Goal: Task Accomplishment & Management: Manage account settings

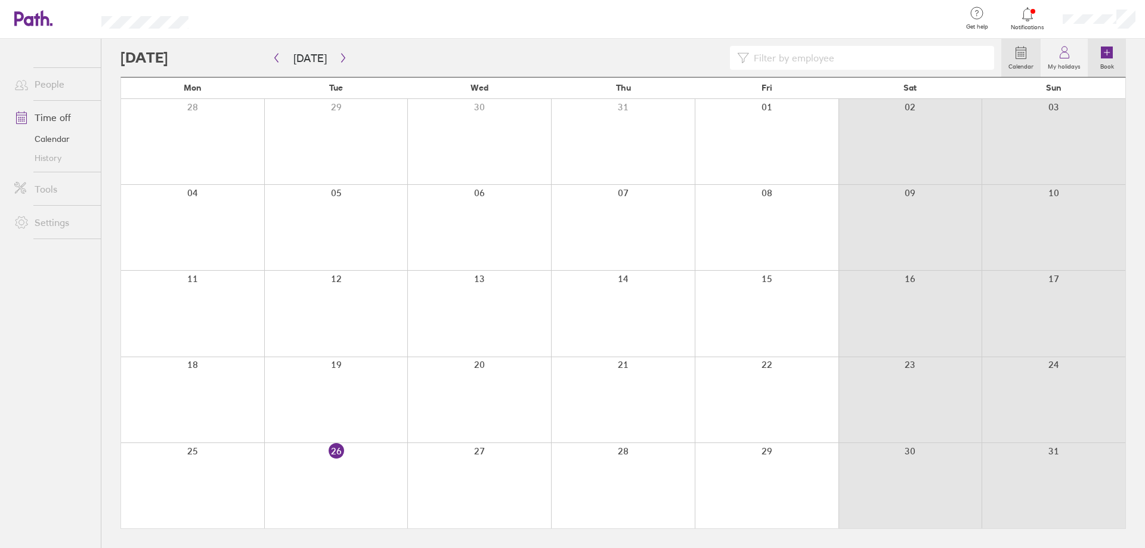
click at [1104, 56] on icon at bounding box center [1107, 53] width 12 height 12
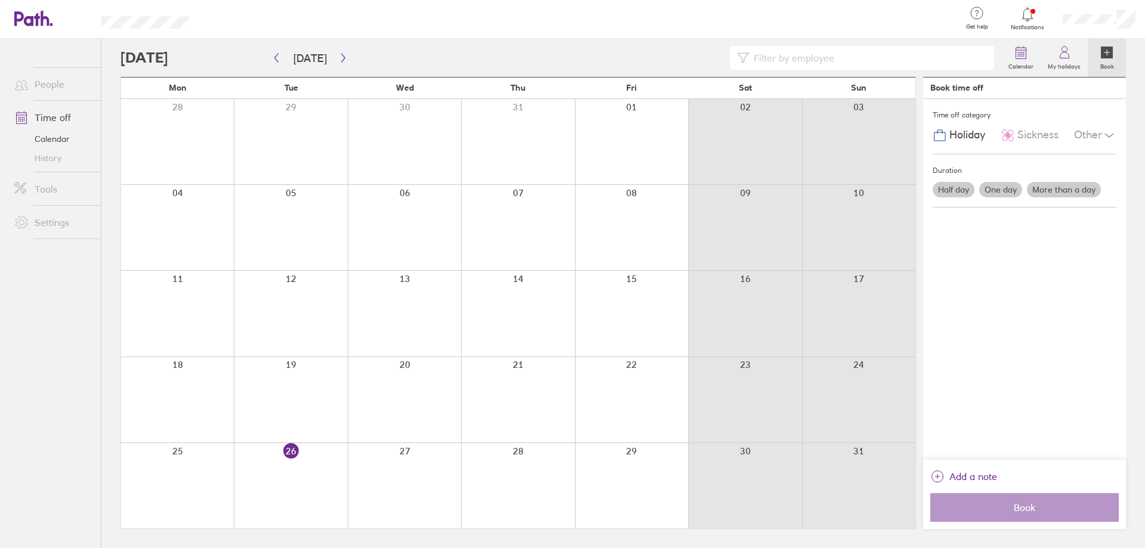
click at [1050, 191] on label "More than a day" at bounding box center [1064, 190] width 74 height 16
click at [0, 0] on input "More than a day" at bounding box center [0, 0] width 0 height 0
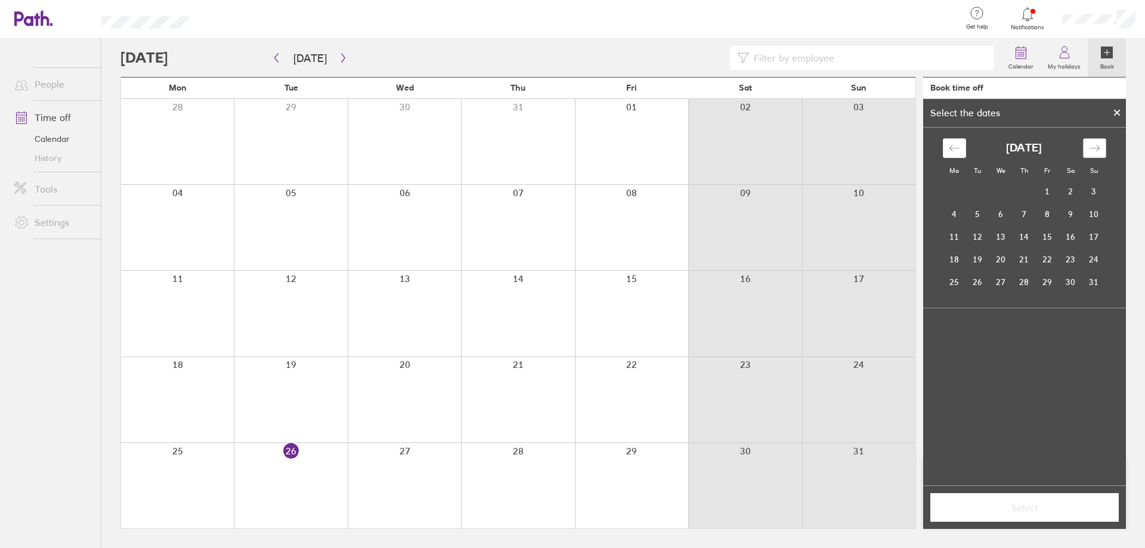
click at [1099, 155] on div "Move forward to switch to the next month." at bounding box center [1094, 148] width 23 height 20
click at [953, 283] on td "29" at bounding box center [954, 282] width 23 height 23
click at [1095, 147] on icon "Move forward to switch to the next month." at bounding box center [1094, 148] width 11 height 11
click at [1044, 188] on td "3" at bounding box center [1047, 191] width 23 height 23
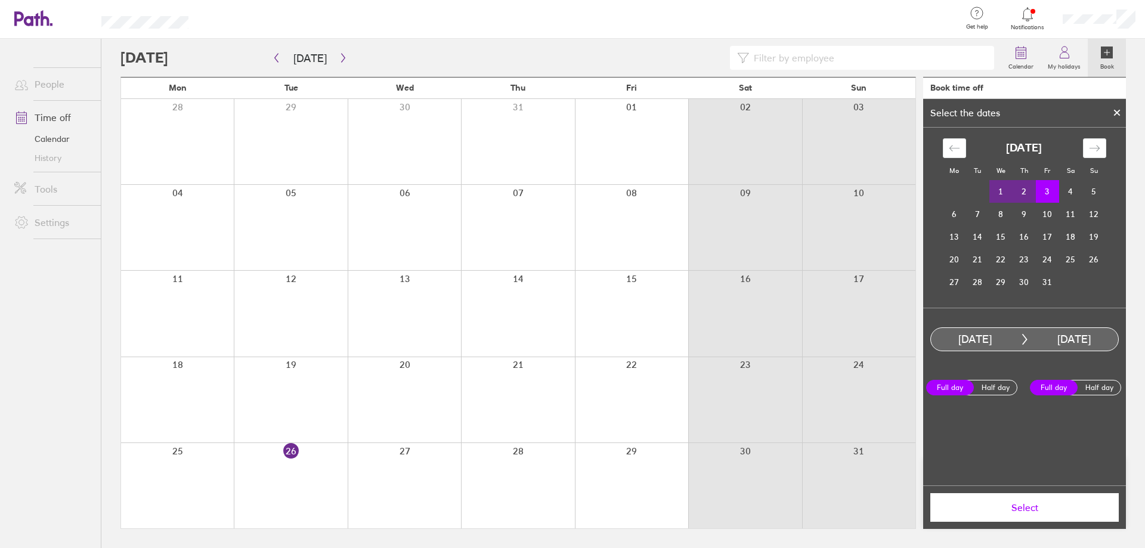
click at [1025, 508] on span "Select" at bounding box center [1025, 507] width 172 height 11
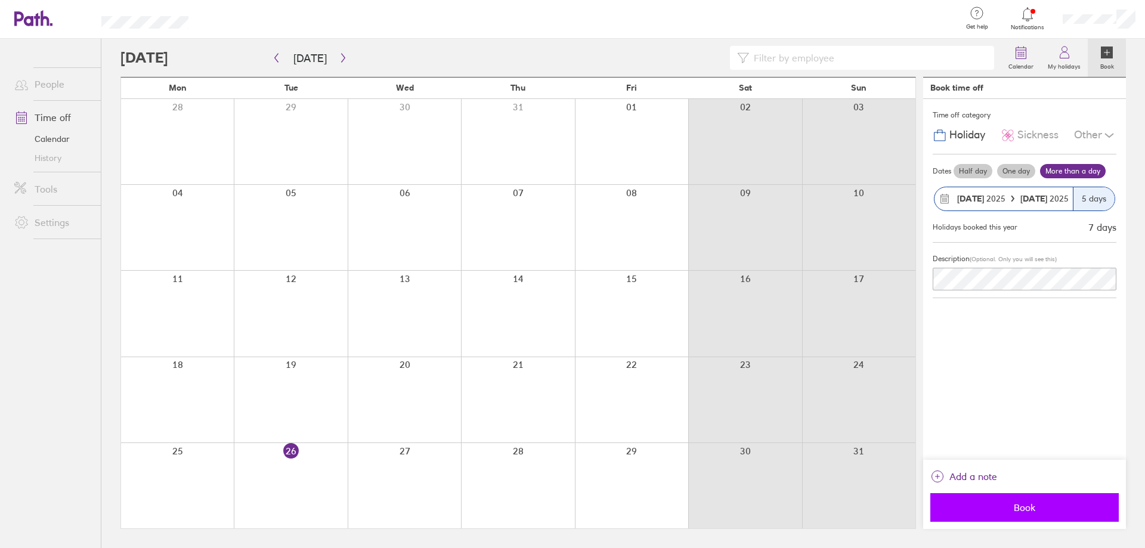
click at [1023, 513] on span "Book" at bounding box center [1025, 507] width 172 height 11
